Goal: Information Seeking & Learning: Understand process/instructions

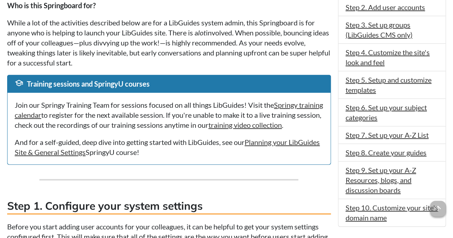
scroll to position [253, 0]
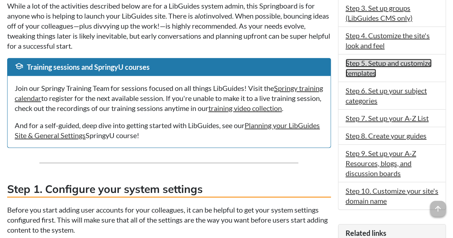
click at [366, 68] on link "Step 5. Setup and customize templates" at bounding box center [388, 68] width 86 height 19
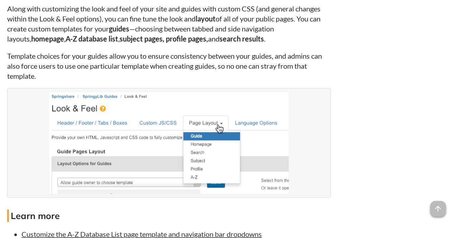
scroll to position [1899, 0]
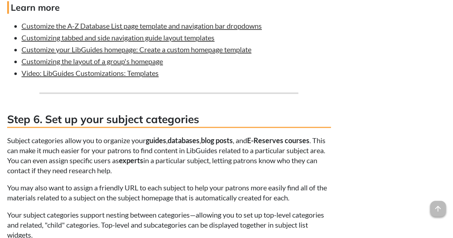
scroll to position [253, 0]
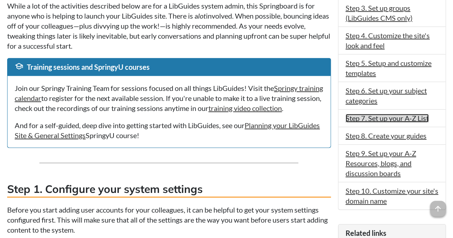
click at [373, 116] on link "Step 7. Set up your A-Z List" at bounding box center [386, 118] width 83 height 9
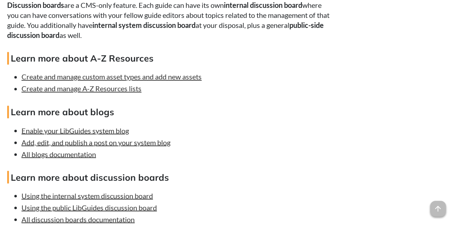
scroll to position [3288, 0]
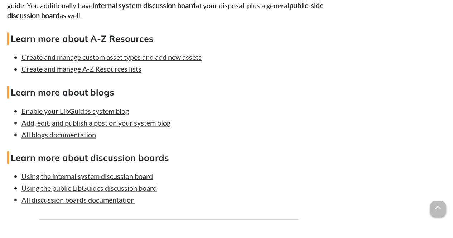
scroll to position [253, 0]
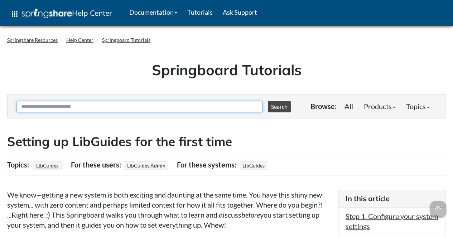
click at [191, 106] on input "Ask Another Question" at bounding box center [139, 106] width 246 height 11
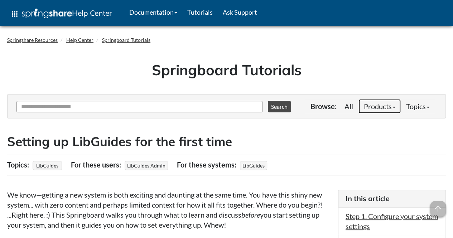
click at [387, 106] on link "Products" at bounding box center [379, 106] width 42 height 14
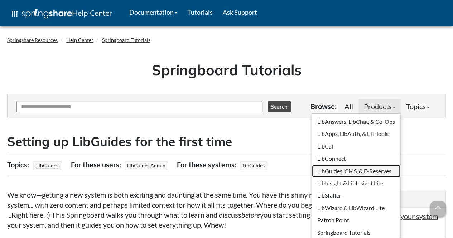
click at [362, 168] on link "LibGuides, CMS, & E-Reserves" at bounding box center [356, 171] width 88 height 12
